Goal: Task Accomplishment & Management: Complete application form

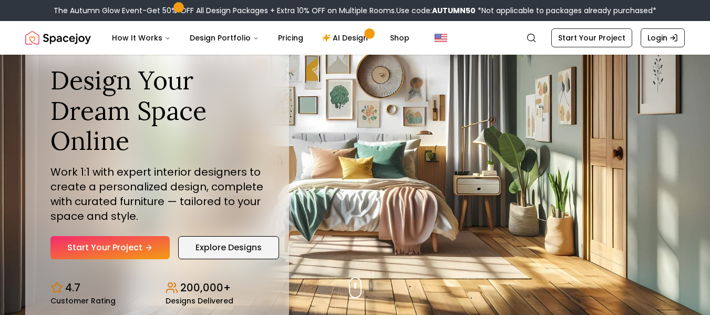
click at [215, 251] on link "Explore Designs" at bounding box center [228, 247] width 101 height 23
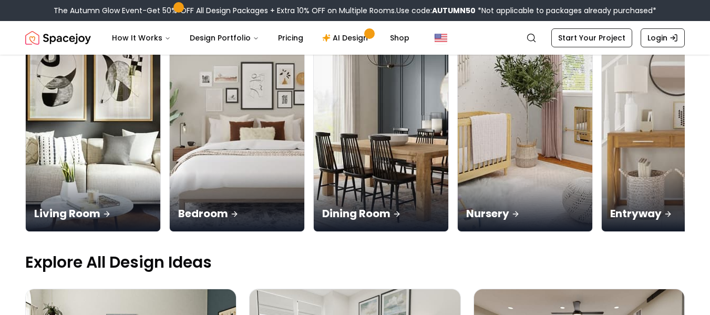
scroll to position [165, 0]
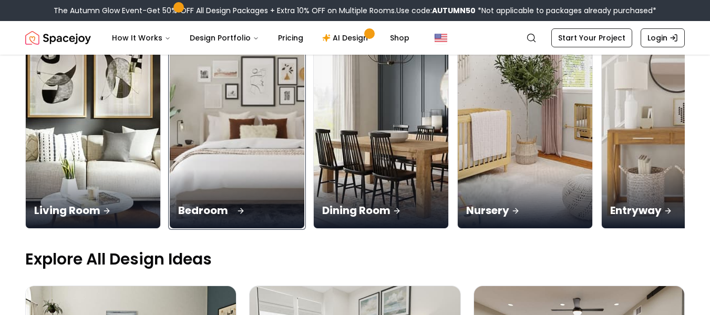
click at [203, 180] on div "Bedroom" at bounding box center [237, 198] width 134 height 59
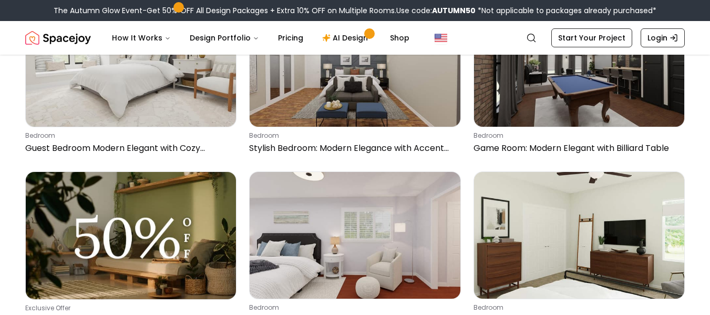
scroll to position [136, 0]
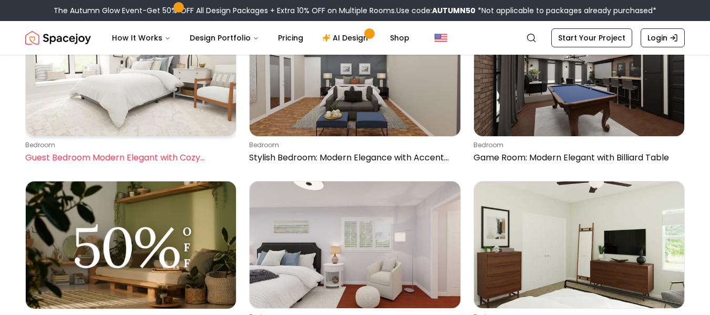
click at [79, 124] on img at bounding box center [131, 73] width 210 height 126
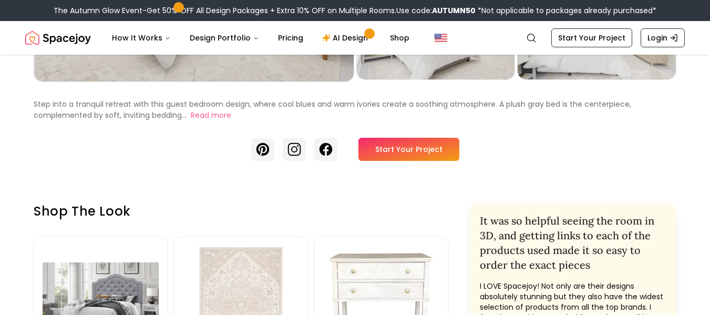
scroll to position [210, 0]
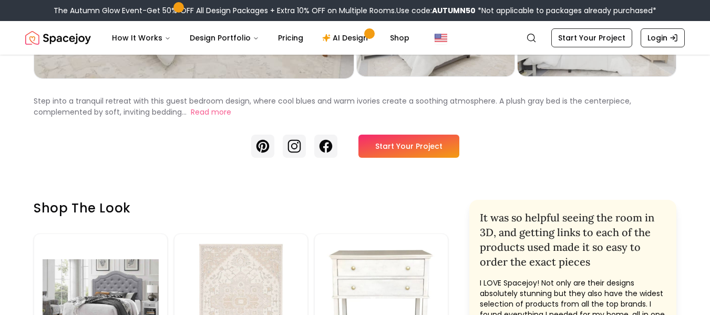
click at [388, 141] on link "Start Your Project" at bounding box center [408, 145] width 101 height 23
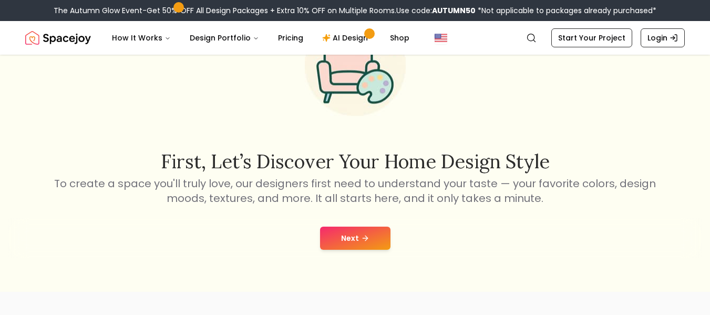
scroll to position [90, 0]
click at [357, 247] on button "Next" at bounding box center [355, 236] width 70 height 23
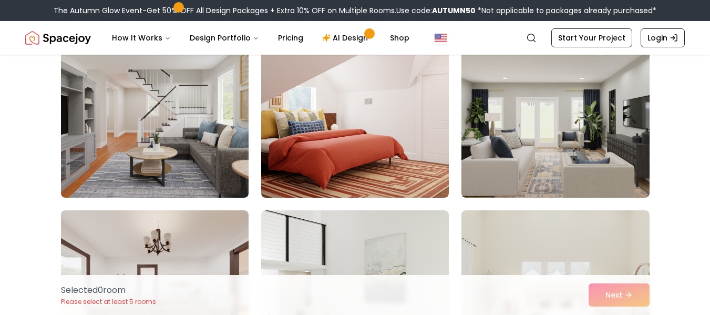
scroll to position [295, 0]
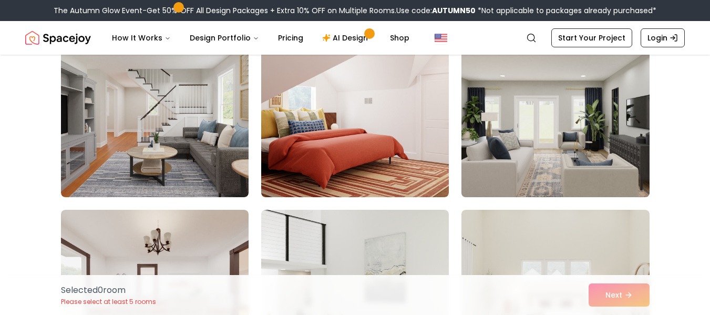
click at [506, 147] on img at bounding box center [554, 113] width 197 height 176
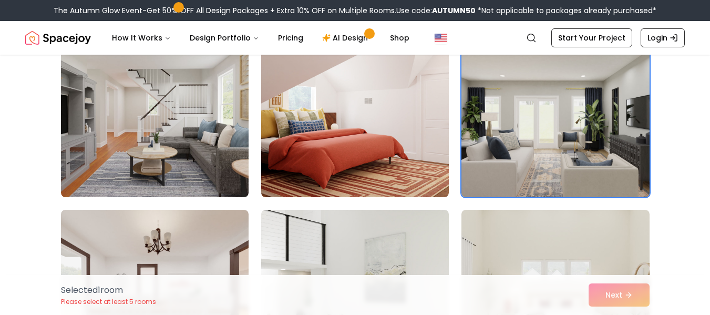
click at [127, 141] on img at bounding box center [154, 113] width 187 height 168
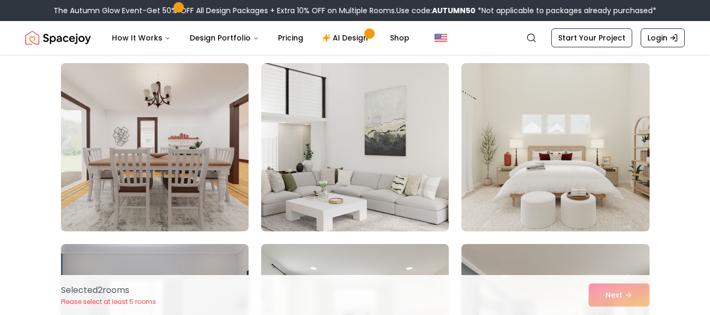
scroll to position [442, 0]
click at [569, 138] on img at bounding box center [554, 146] width 187 height 168
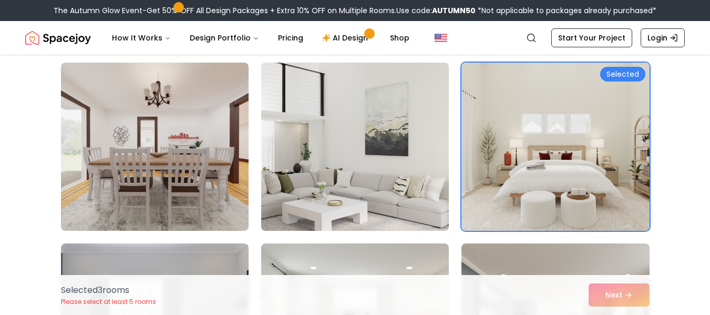
click at [413, 226] on img at bounding box center [354, 146] width 197 height 176
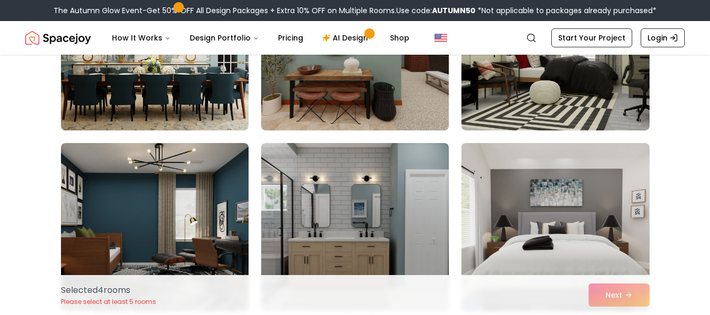
scroll to position [2896, 0]
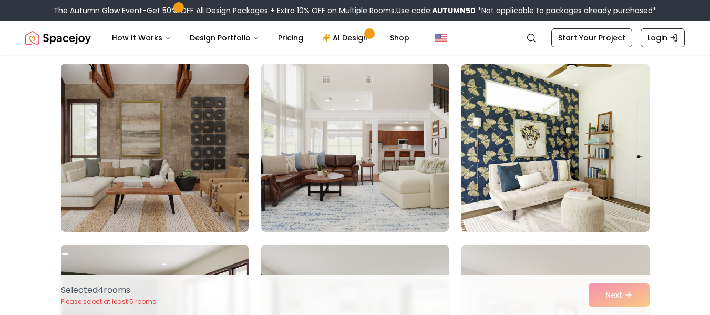
click at [113, 132] on img at bounding box center [154, 147] width 197 height 176
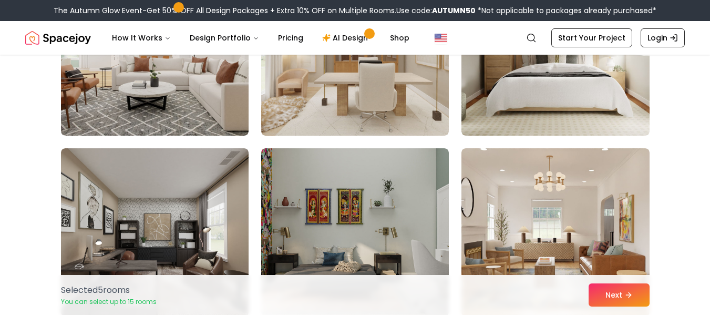
scroll to position [4644, 0]
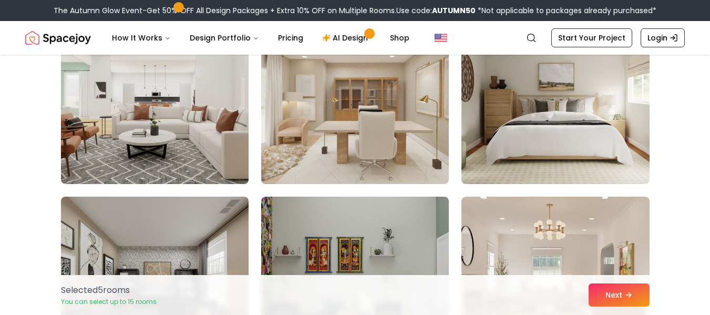
click at [295, 158] on img at bounding box center [354, 100] width 187 height 168
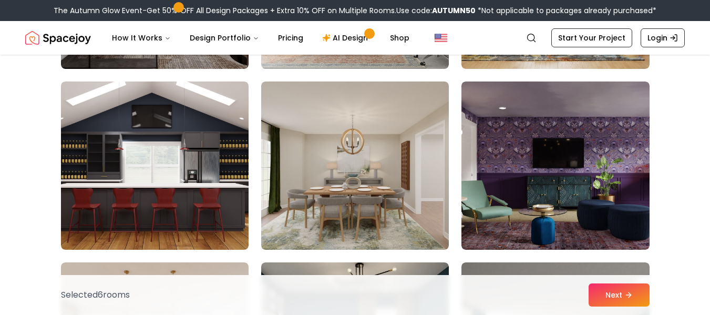
scroll to position [4947, 0]
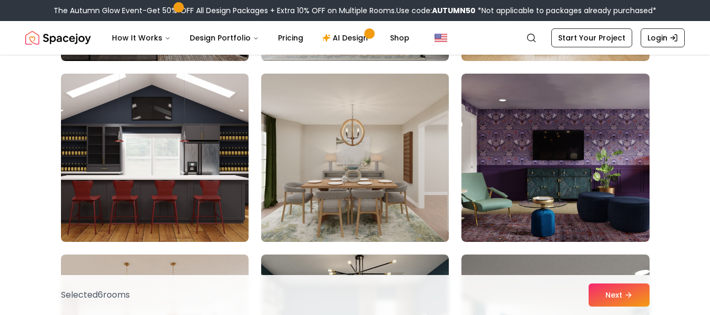
click at [325, 210] on img at bounding box center [354, 157] width 197 height 176
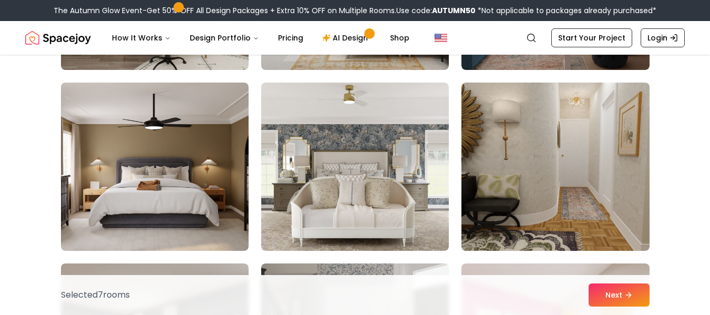
scroll to position [5500, 0]
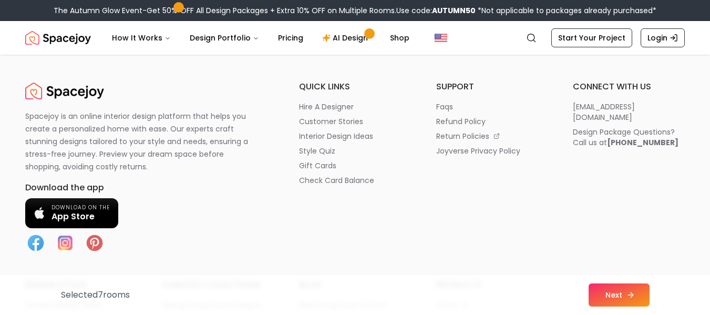
click at [621, 299] on button "Next" at bounding box center [618, 294] width 61 height 23
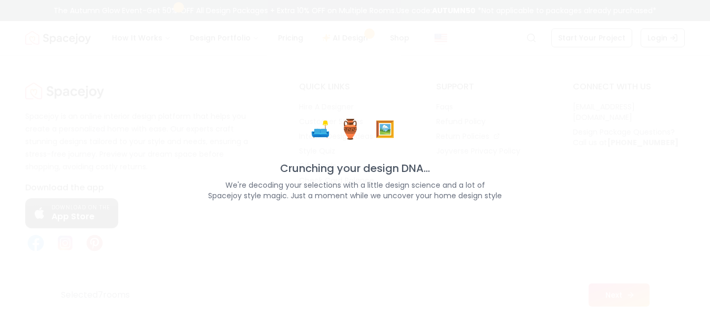
scroll to position [6226, 0]
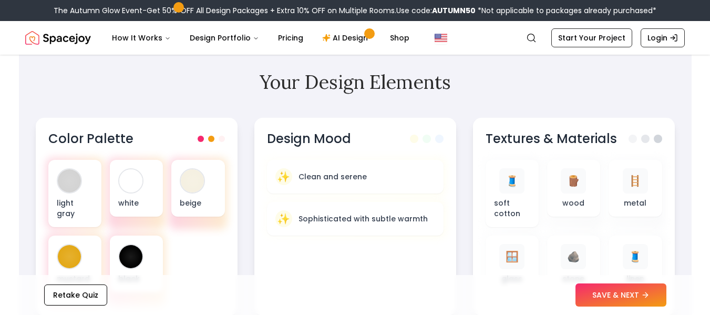
scroll to position [312, 0]
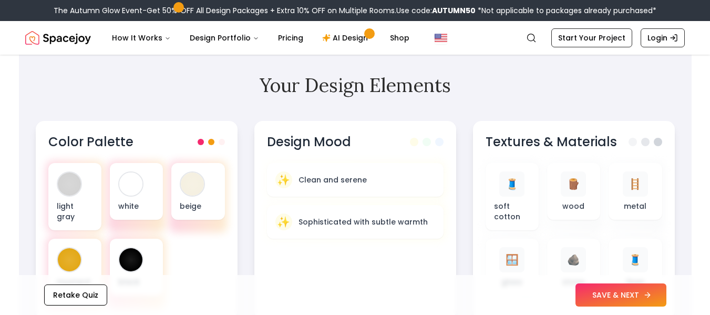
click at [604, 285] on button "SAVE & NEXT" at bounding box center [620, 294] width 91 height 23
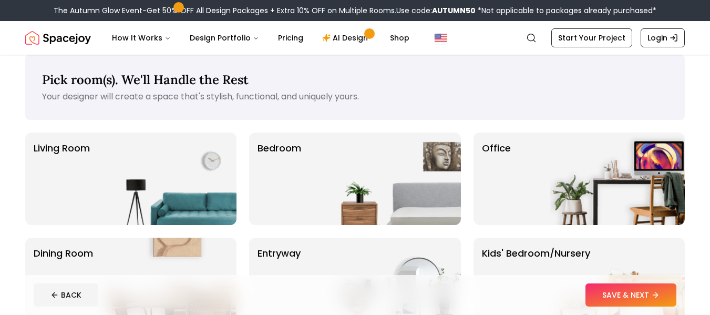
scroll to position [12, 0]
click at [312, 184] on div "Bedroom" at bounding box center [354, 179] width 211 height 92
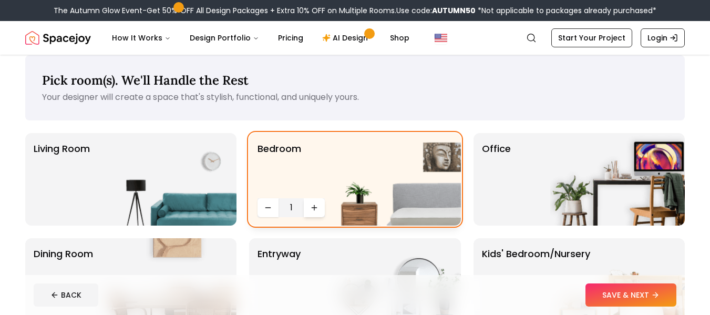
click at [314, 207] on icon "Increase quantity" at bounding box center [314, 207] width 0 height 5
click at [614, 300] on button "SAVE & NEXT" at bounding box center [630, 294] width 91 height 23
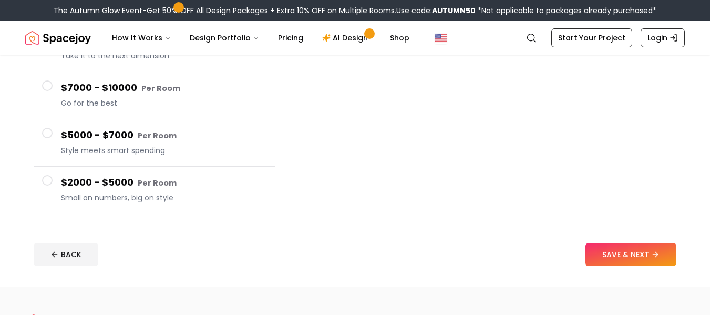
scroll to position [192, 0]
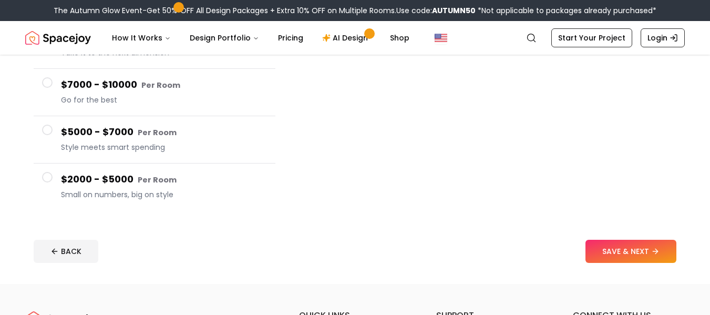
click at [83, 184] on h4 "$2000 - $5000 Per Room" at bounding box center [164, 179] width 206 height 15
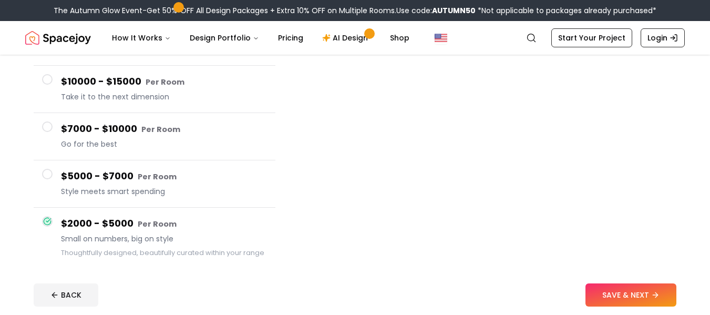
scroll to position [141, 0]
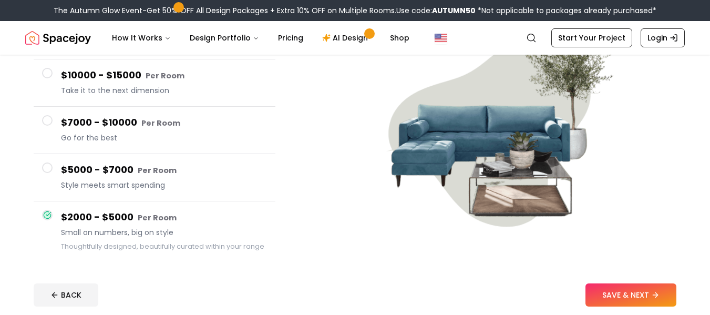
click at [82, 184] on span "Style meets smart spending" at bounding box center [164, 185] width 206 height 11
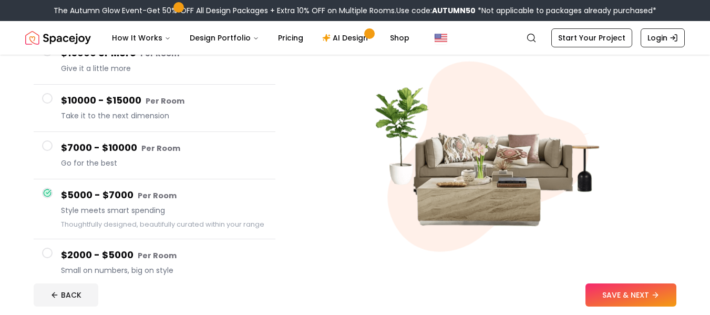
scroll to position [80, 0]
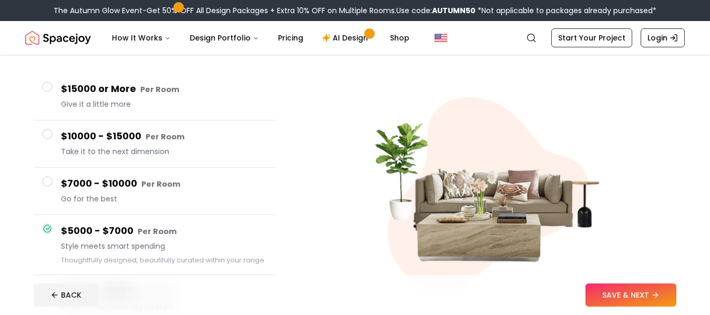
click at [84, 199] on span "Go for the best" at bounding box center [164, 198] width 206 height 11
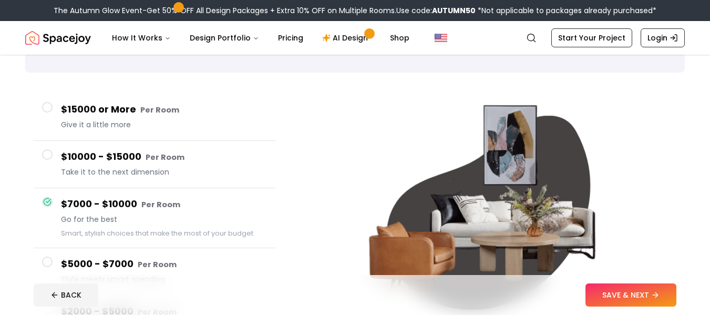
scroll to position [29, 0]
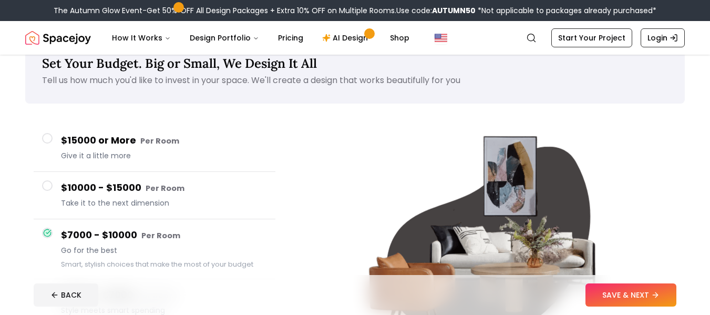
click at [84, 194] on h4 "$10000 - $15000 Per Room" at bounding box center [164, 187] width 206 height 15
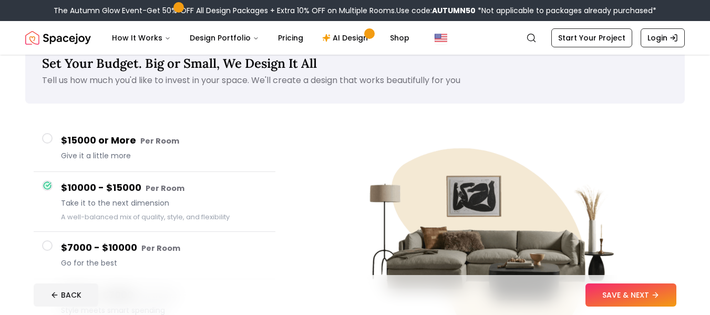
click at [75, 155] on span "Give it a little more" at bounding box center [164, 155] width 206 height 11
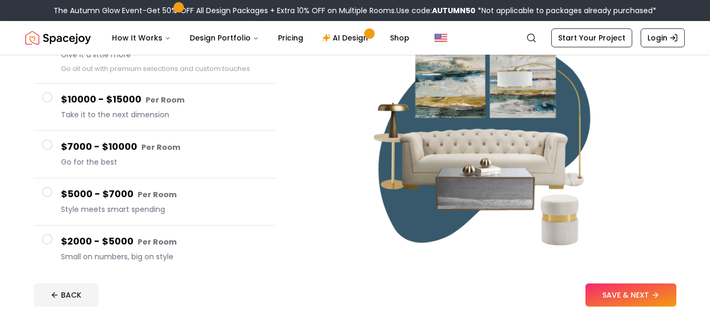
scroll to position [131, 0]
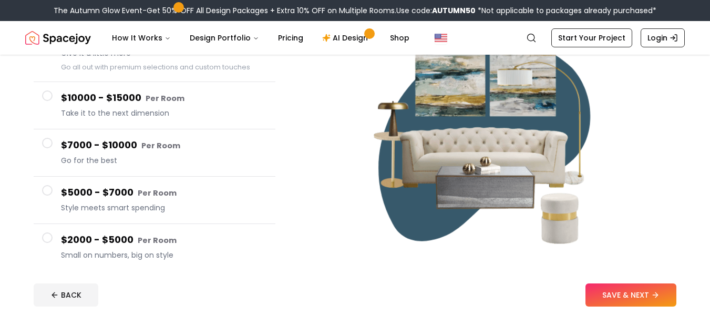
click at [81, 239] on h4 "$2000 - $5000 Per Room" at bounding box center [164, 239] width 206 height 15
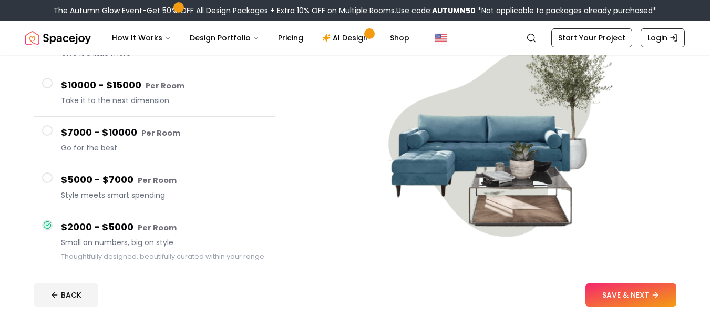
click at [79, 219] on button "$2000 - $5000 Per Room Small on numbers, big on style Thoughtfully designed, be…" at bounding box center [155, 240] width 242 height 59
click at [77, 199] on span "Style meets smart spending" at bounding box center [164, 195] width 206 height 11
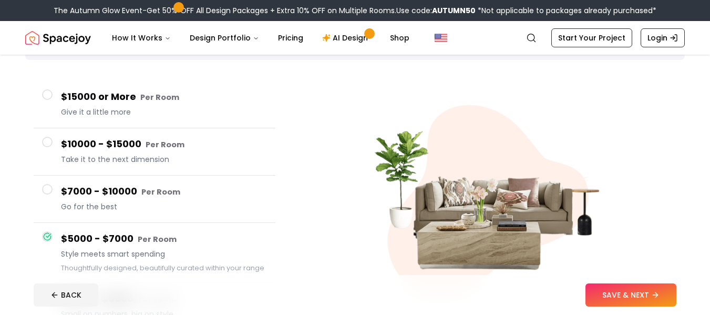
scroll to position [72, 0]
click at [85, 197] on h4 "$7000 - $10000 Per Room" at bounding box center [164, 191] width 206 height 15
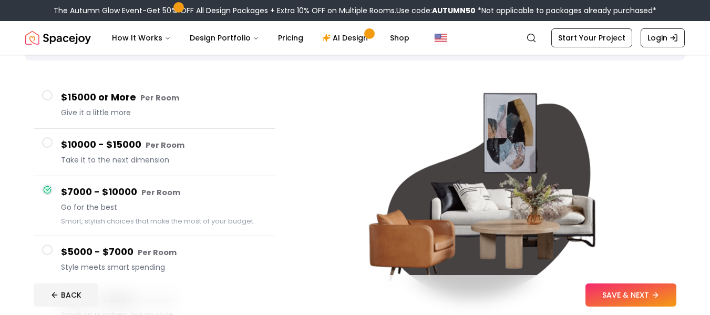
click at [70, 147] on h4 "$10000 - $15000 Per Room" at bounding box center [164, 144] width 206 height 15
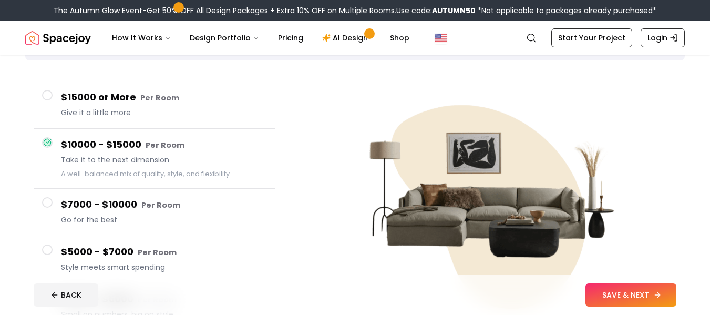
click at [622, 303] on button "SAVE & NEXT" at bounding box center [630, 294] width 91 height 23
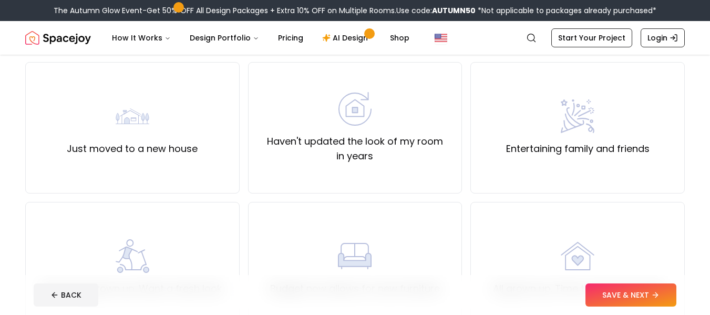
scroll to position [84, 0]
click at [278, 137] on label "Haven't updated the look of my room in years" at bounding box center [355, 147] width 196 height 29
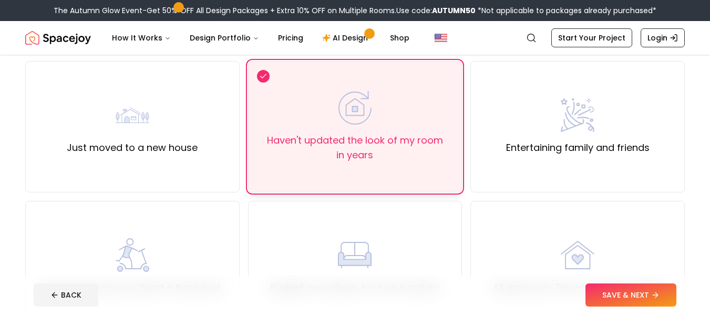
click at [127, 122] on img at bounding box center [133, 115] width 34 height 34
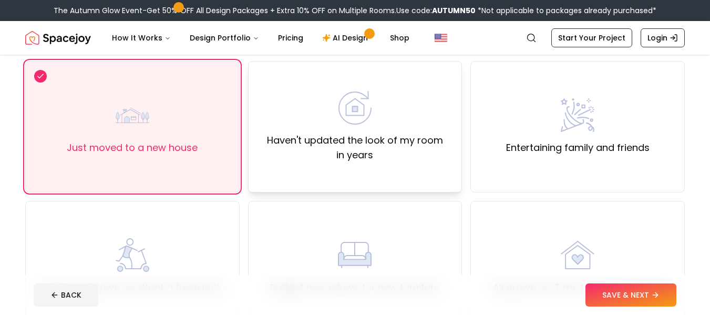
click at [289, 168] on div "Haven't updated the look of my room in years" at bounding box center [355, 126] width 214 height 131
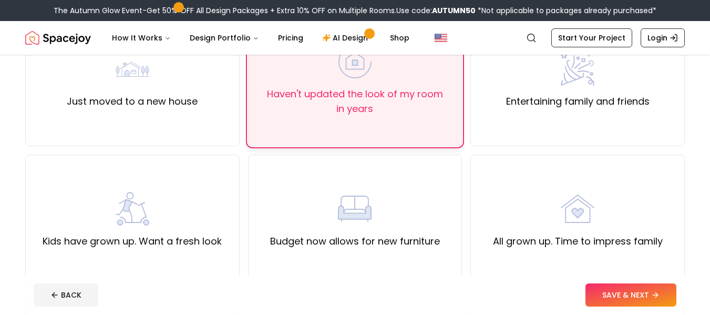
scroll to position [128, 0]
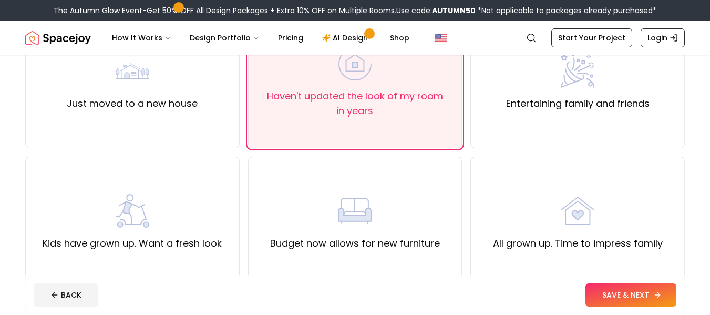
click at [606, 294] on button "SAVE & NEXT" at bounding box center [630, 294] width 91 height 23
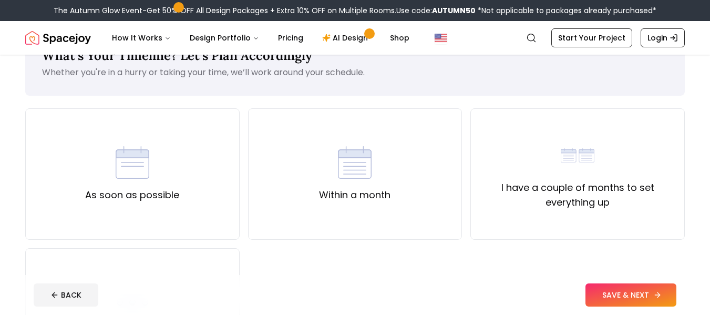
scroll to position [35, 0]
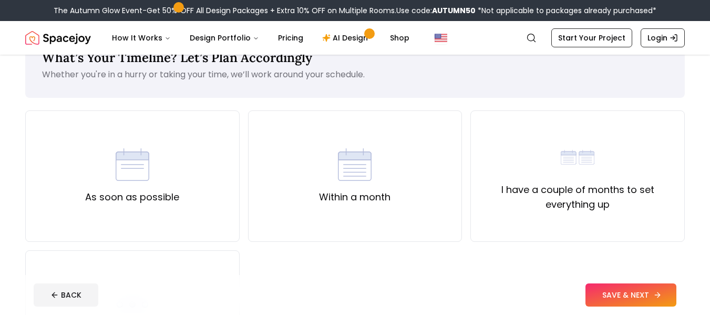
click at [110, 169] on div "As soon as possible" at bounding box center [132, 176] width 94 height 57
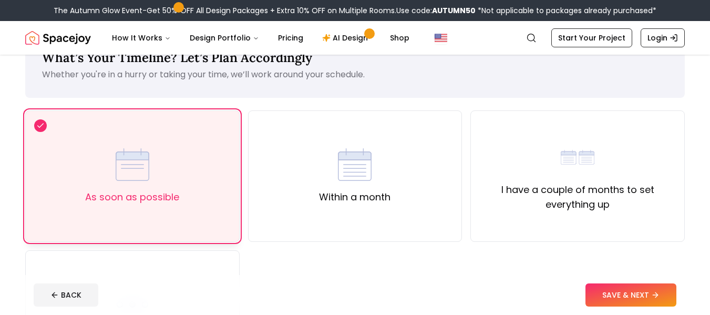
click at [621, 303] on button "SAVE & NEXT" at bounding box center [630, 294] width 91 height 23
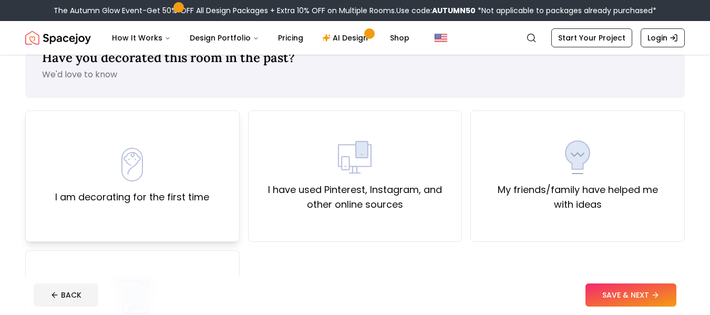
click at [120, 178] on img at bounding box center [133, 165] width 34 height 34
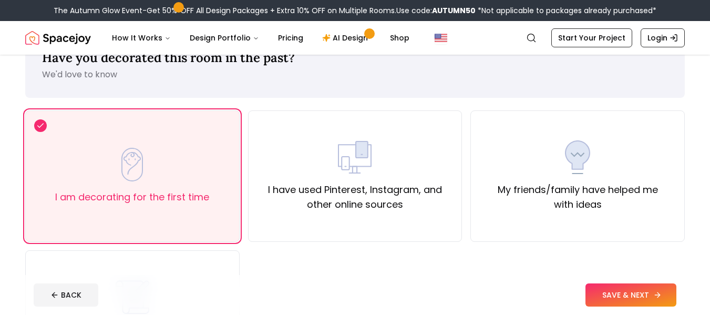
click at [614, 302] on button "SAVE & NEXT" at bounding box center [630, 294] width 91 height 23
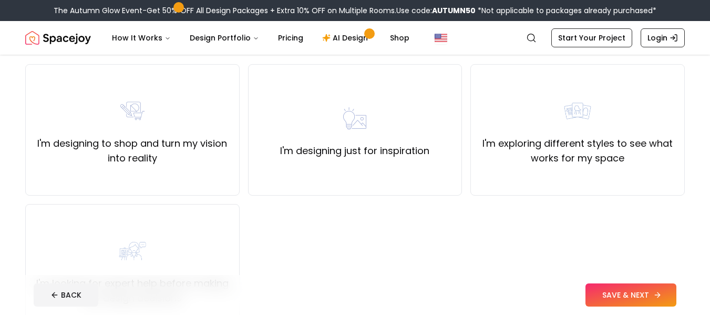
scroll to position [80, 0]
click at [58, 149] on label "I'm designing to shop and turn my vision into reality" at bounding box center [132, 151] width 196 height 29
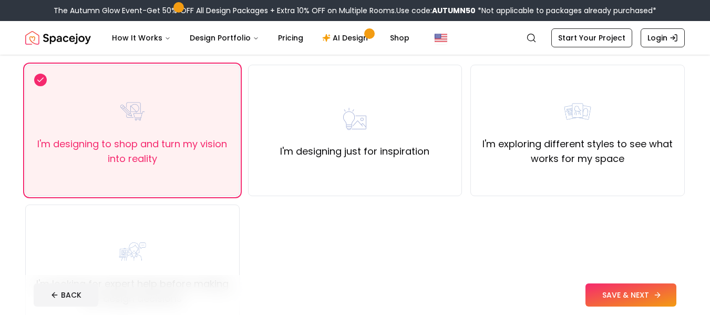
click at [660, 303] on button "SAVE & NEXT" at bounding box center [630, 294] width 91 height 23
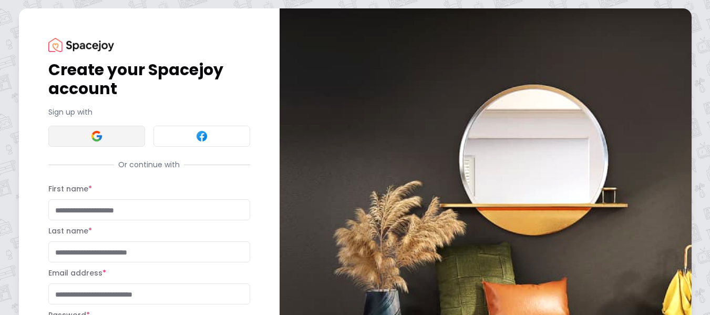
click at [106, 139] on button at bounding box center [96, 136] width 97 height 21
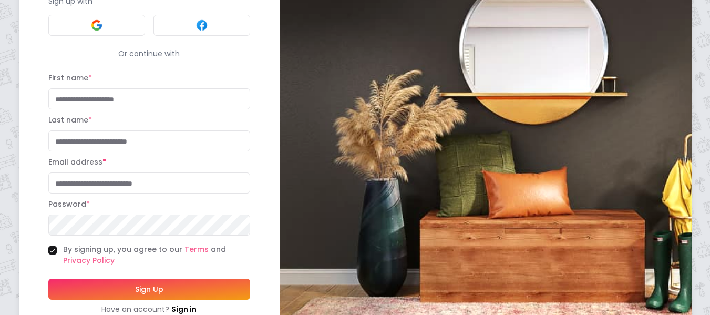
scroll to position [109, 0]
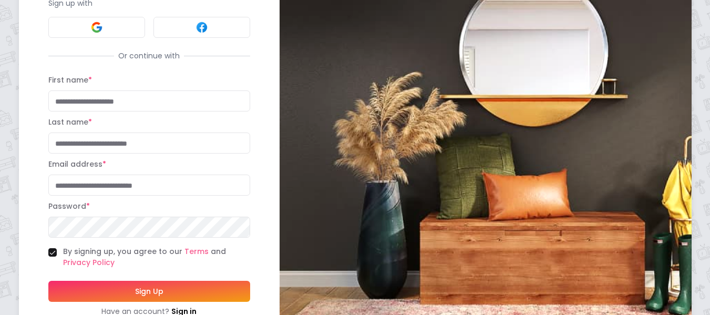
click at [58, 99] on input "First name *" at bounding box center [149, 100] width 202 height 21
type input "********"
click at [90, 161] on label "Email address *" at bounding box center [77, 164] width 58 height 11
click at [90, 174] on input "Email address *" at bounding box center [149, 184] width 202 height 21
click at [74, 142] on input "Last name *" at bounding box center [149, 142] width 202 height 21
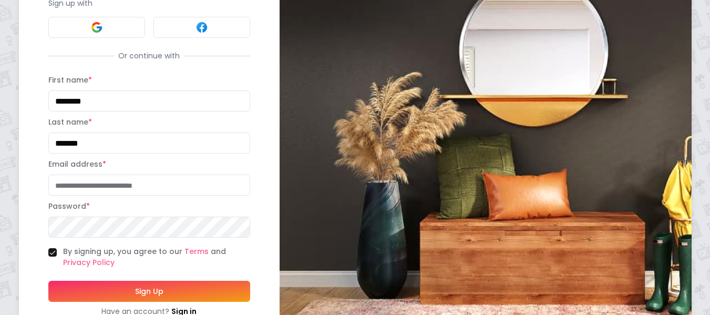
type input "*******"
click at [67, 191] on input "Email address *" at bounding box center [149, 184] width 202 height 21
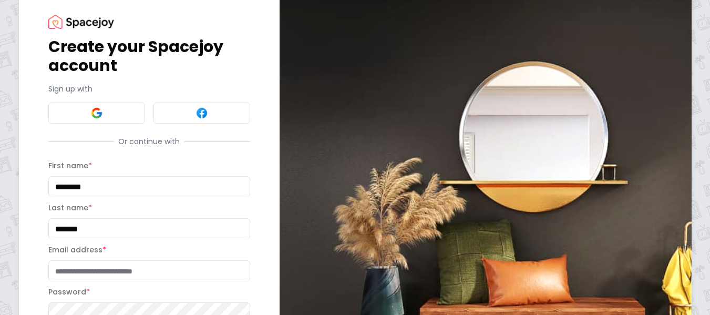
scroll to position [0, 0]
